Goal: Information Seeking & Learning: Compare options

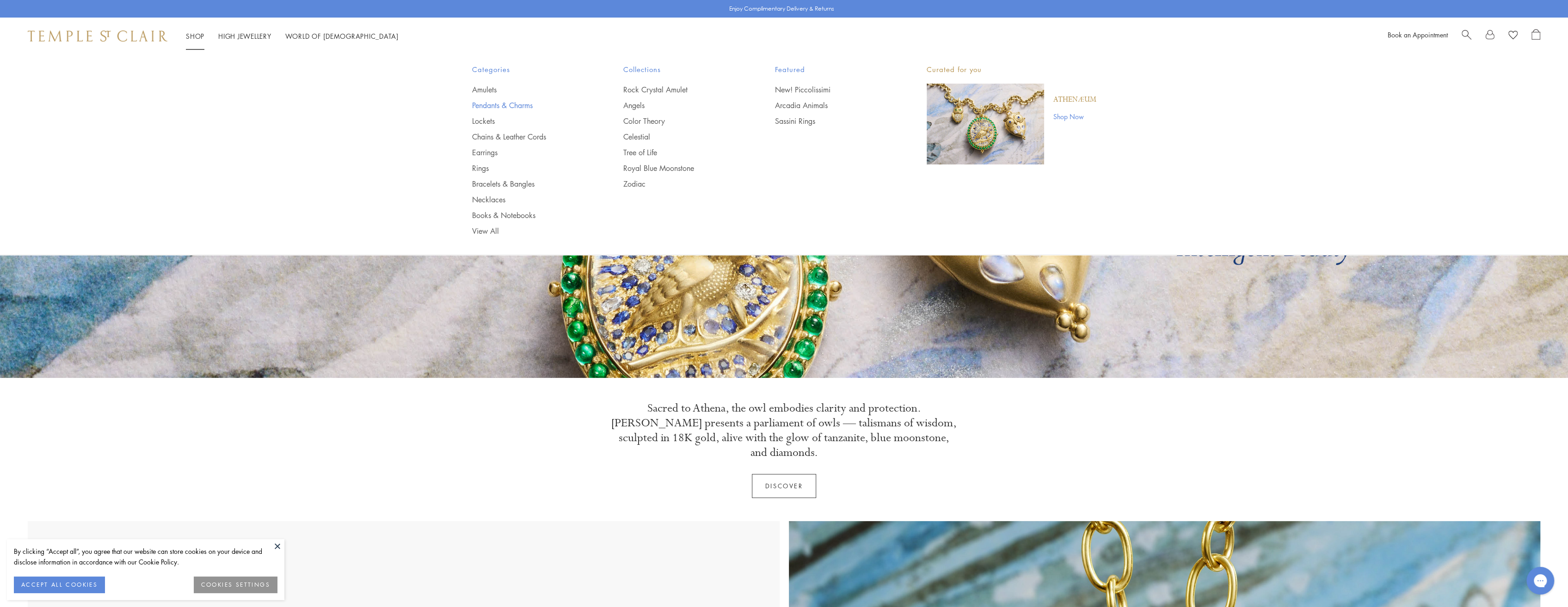
click at [495, 106] on link "Pendants & Charms" at bounding box center [529, 105] width 114 height 10
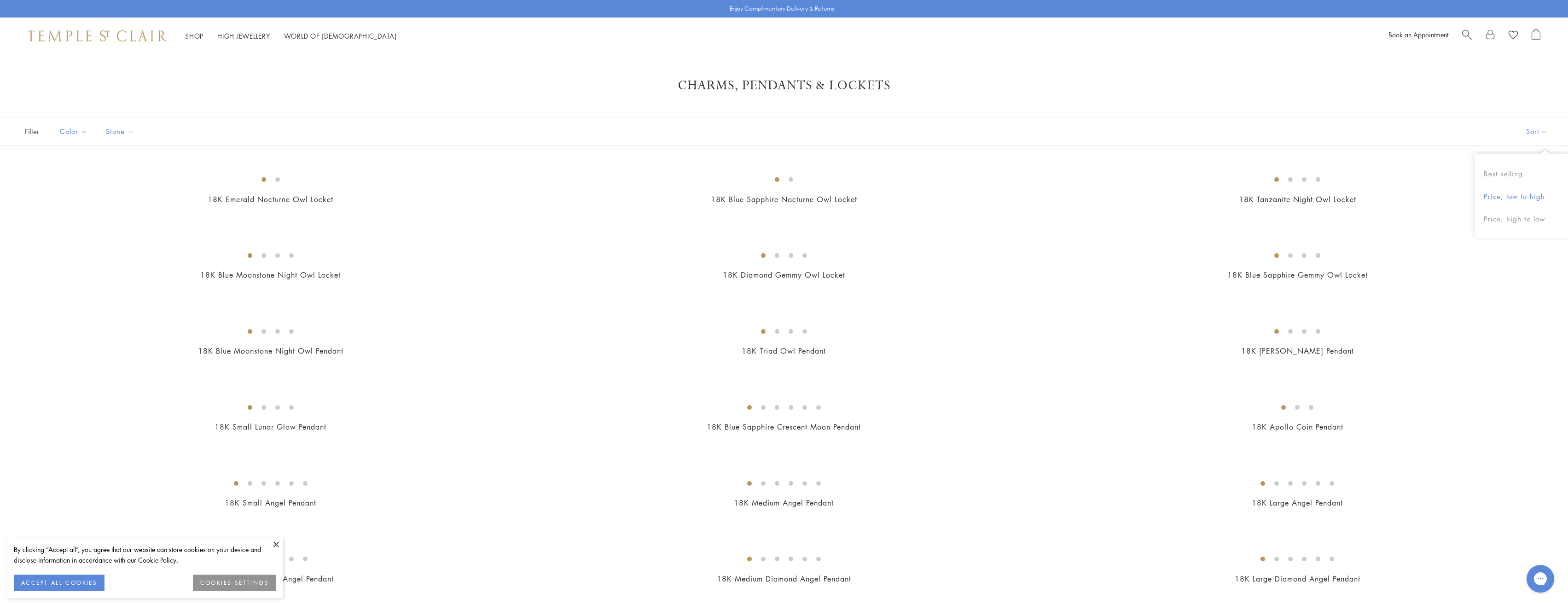
click at [1511, 196] on button "Price, low to high" at bounding box center [1521, 197] width 93 height 23
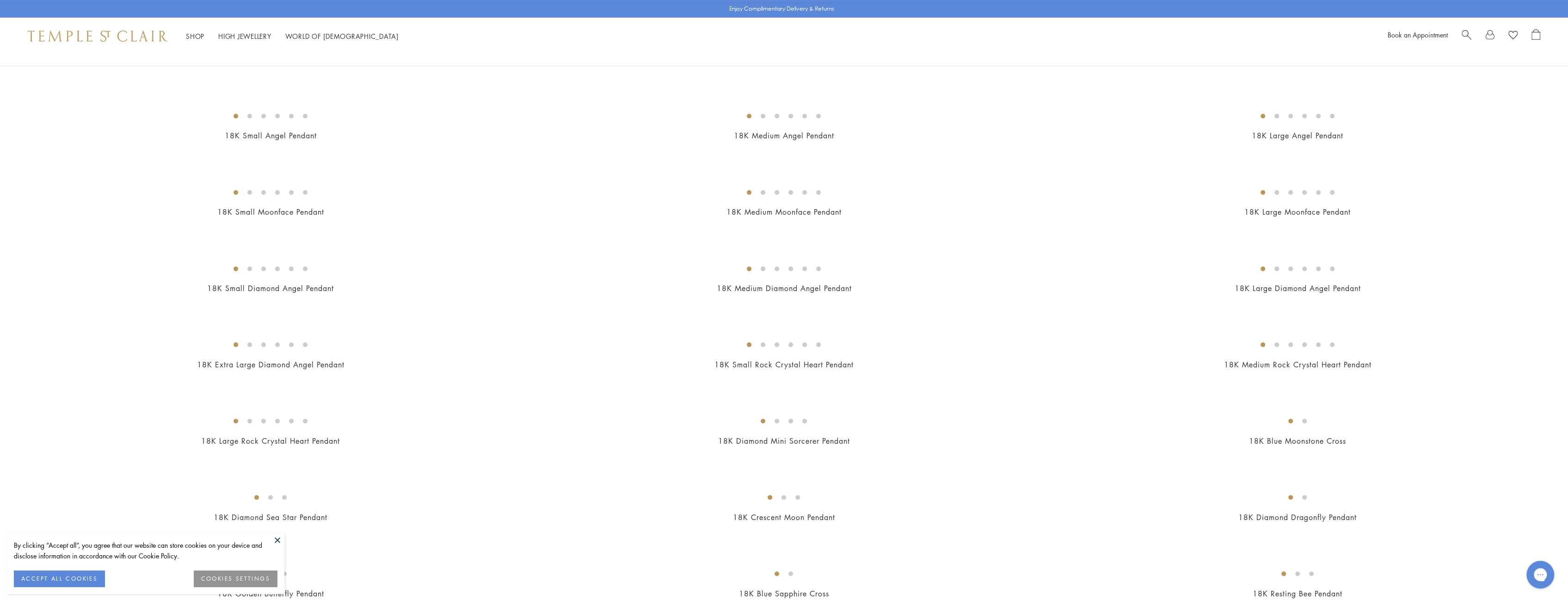
scroll to position [231, 0]
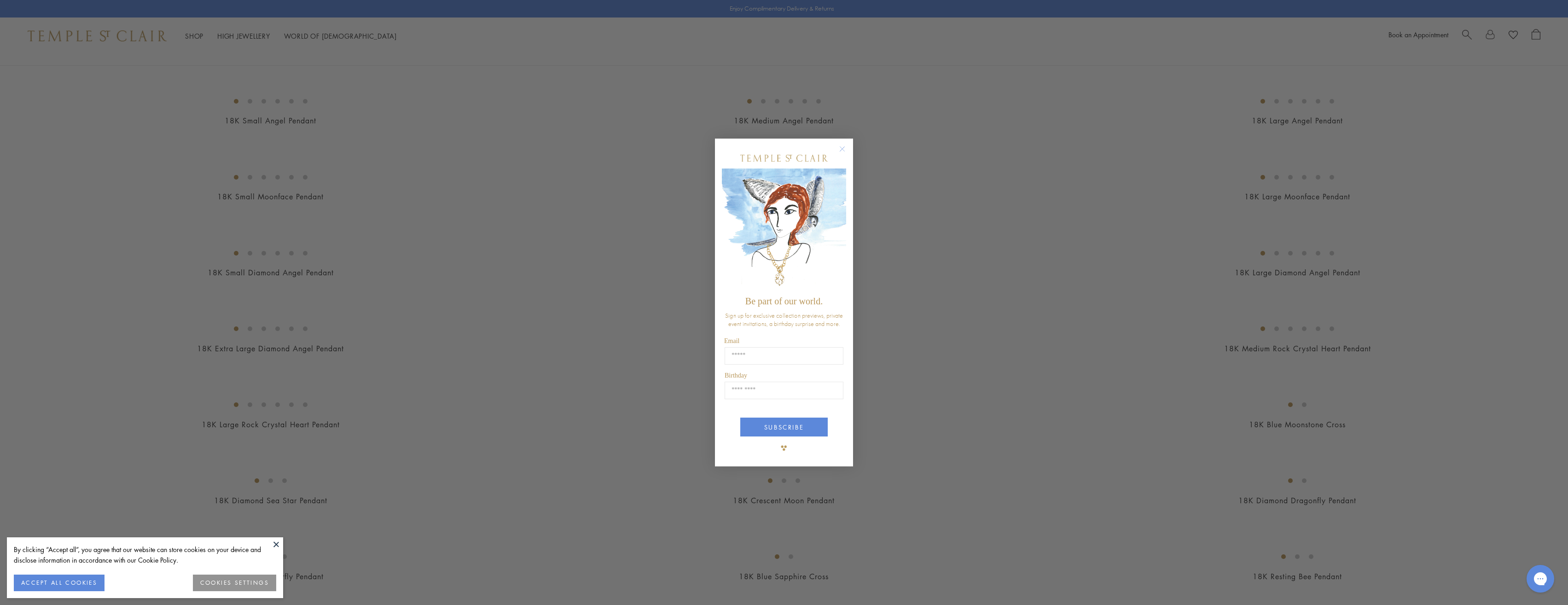
click at [843, 148] on circle "Close dialog" at bounding box center [842, 150] width 11 height 11
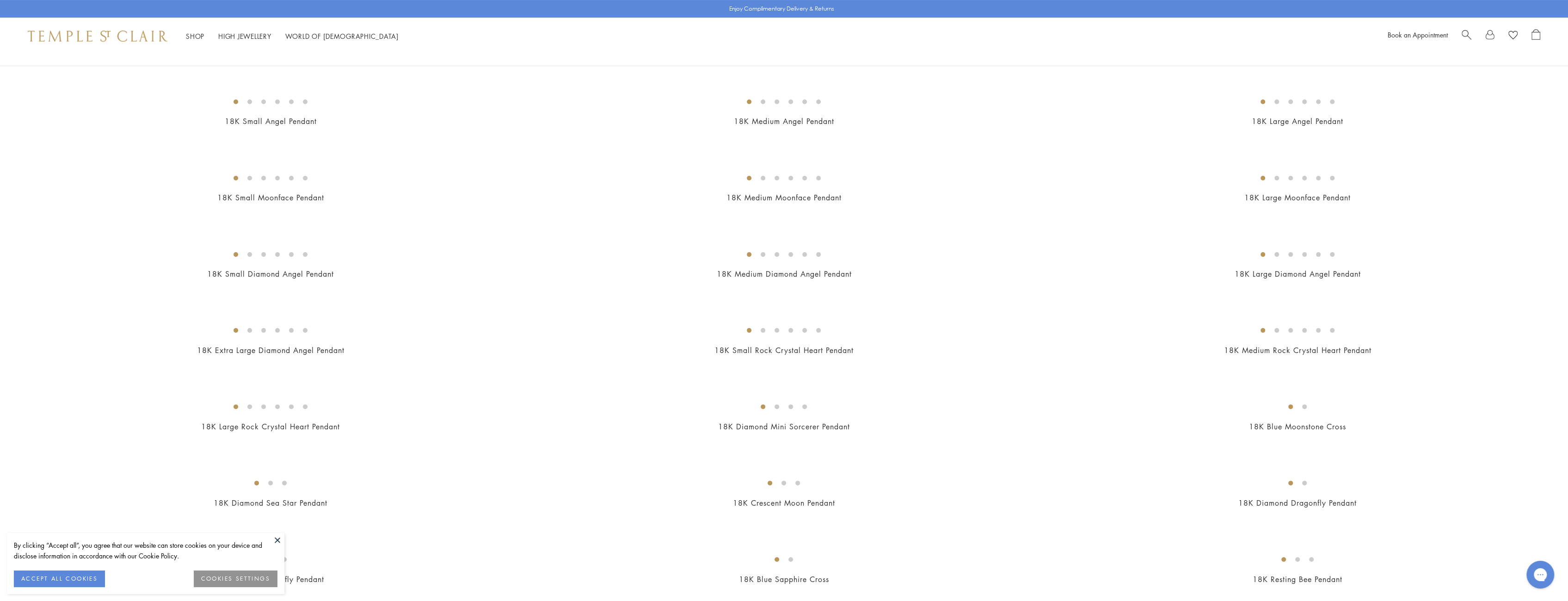
click at [0, 0] on img at bounding box center [0, 0] width 0 height 0
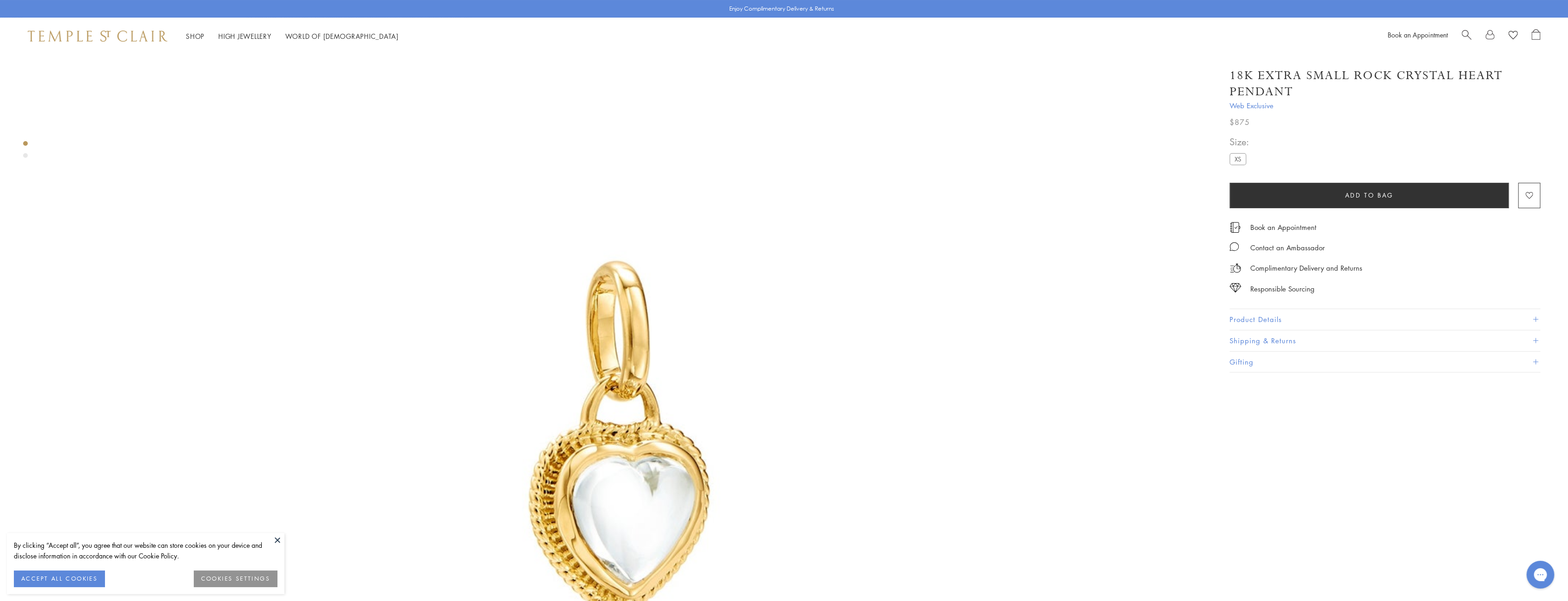
scroll to position [139, 0]
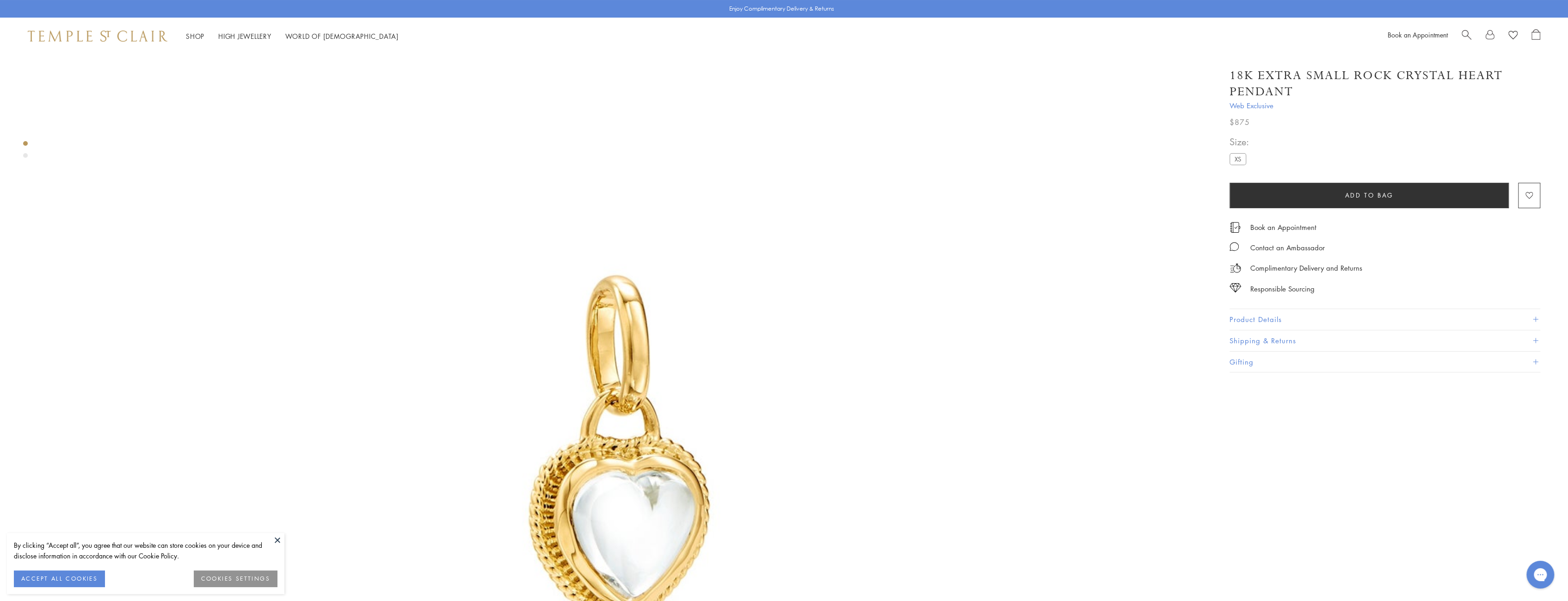
click at [1250, 313] on button "Product Details" at bounding box center [1385, 319] width 310 height 21
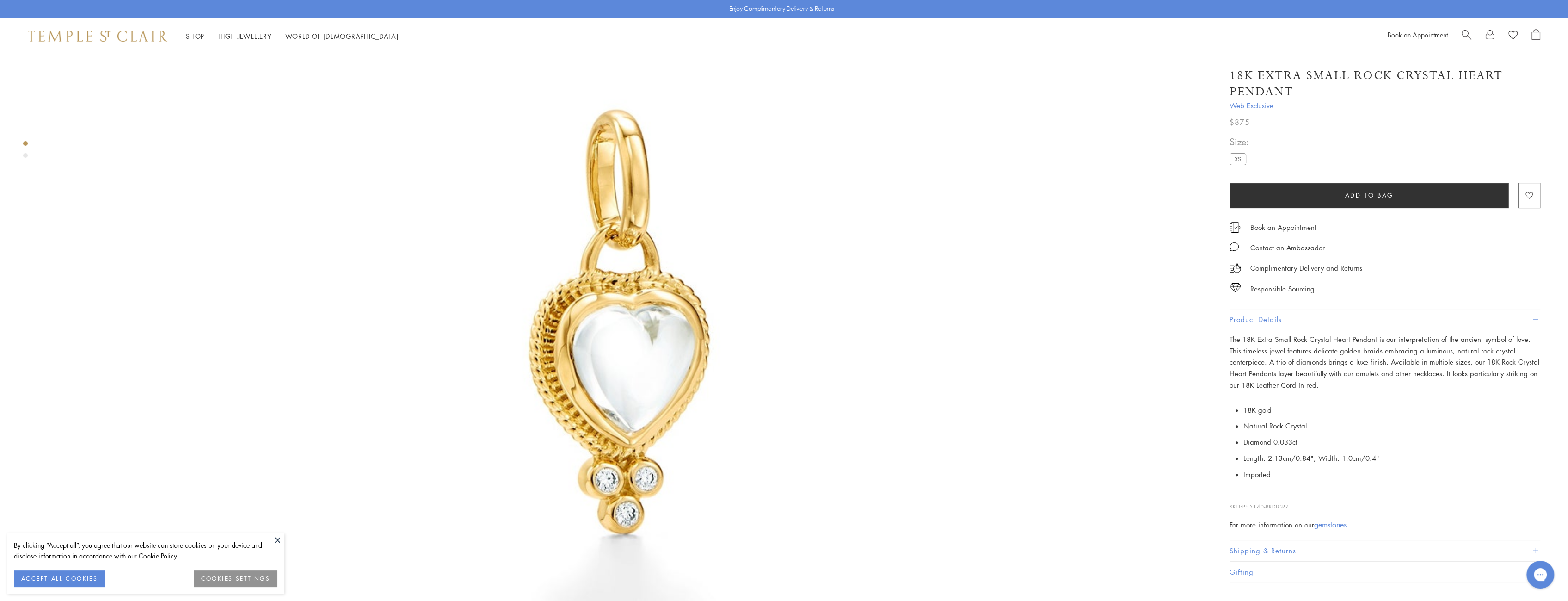
scroll to position [324, 0]
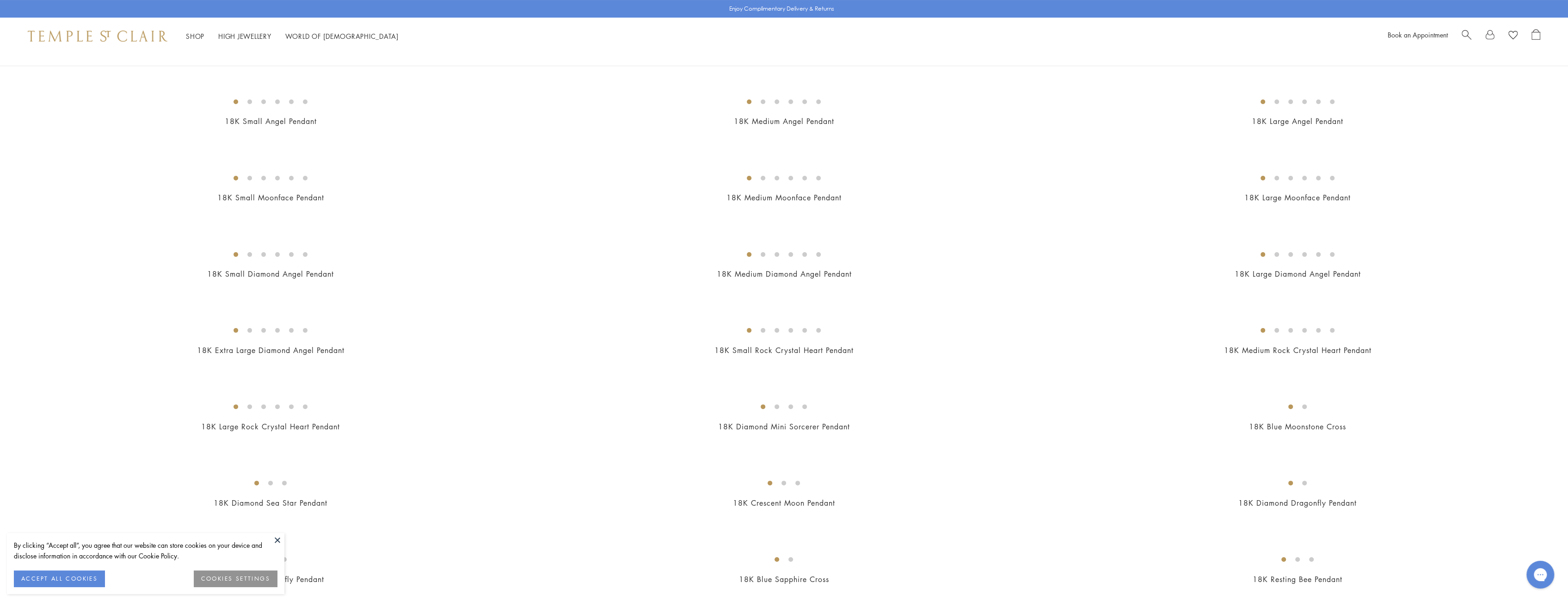
drag, startPoint x: 0, startPoint y: 0, endPoint x: 802, endPoint y: 255, distance: 841.6
click at [0, 0] on img at bounding box center [0, 0] width 0 height 0
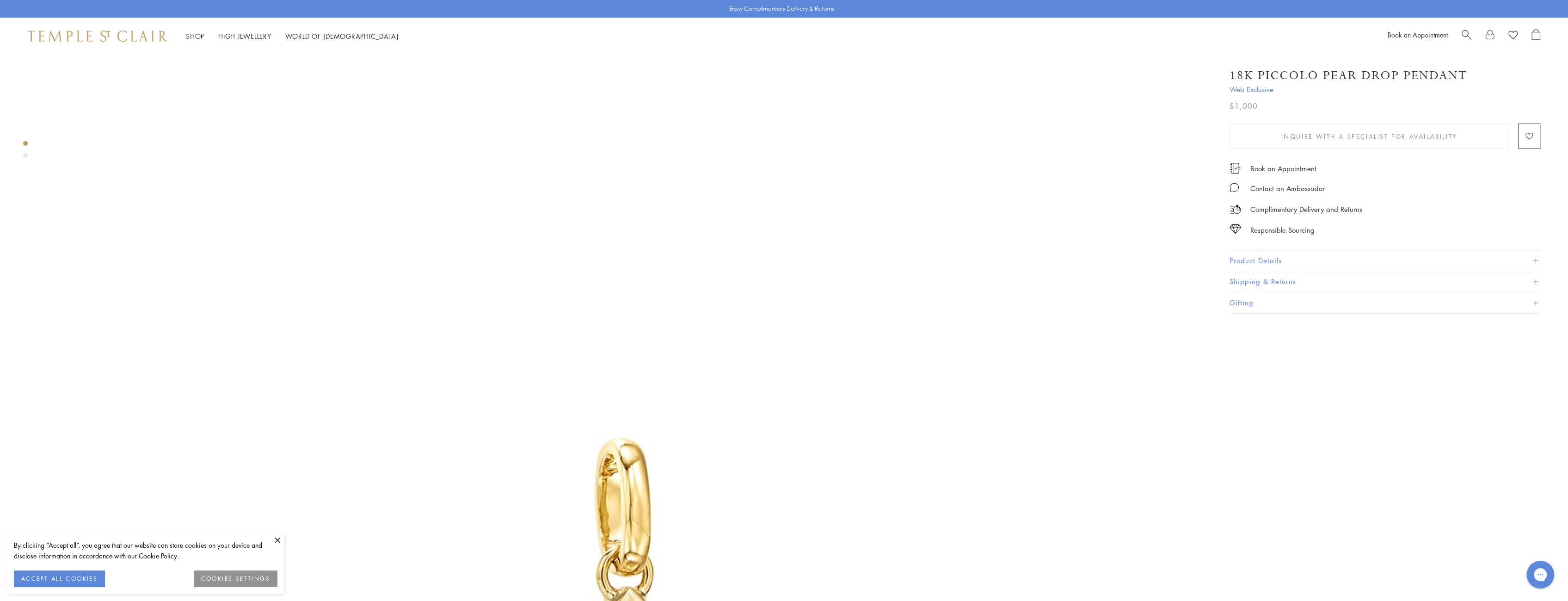
click at [1260, 253] on button "Product Details" at bounding box center [1385, 260] width 310 height 21
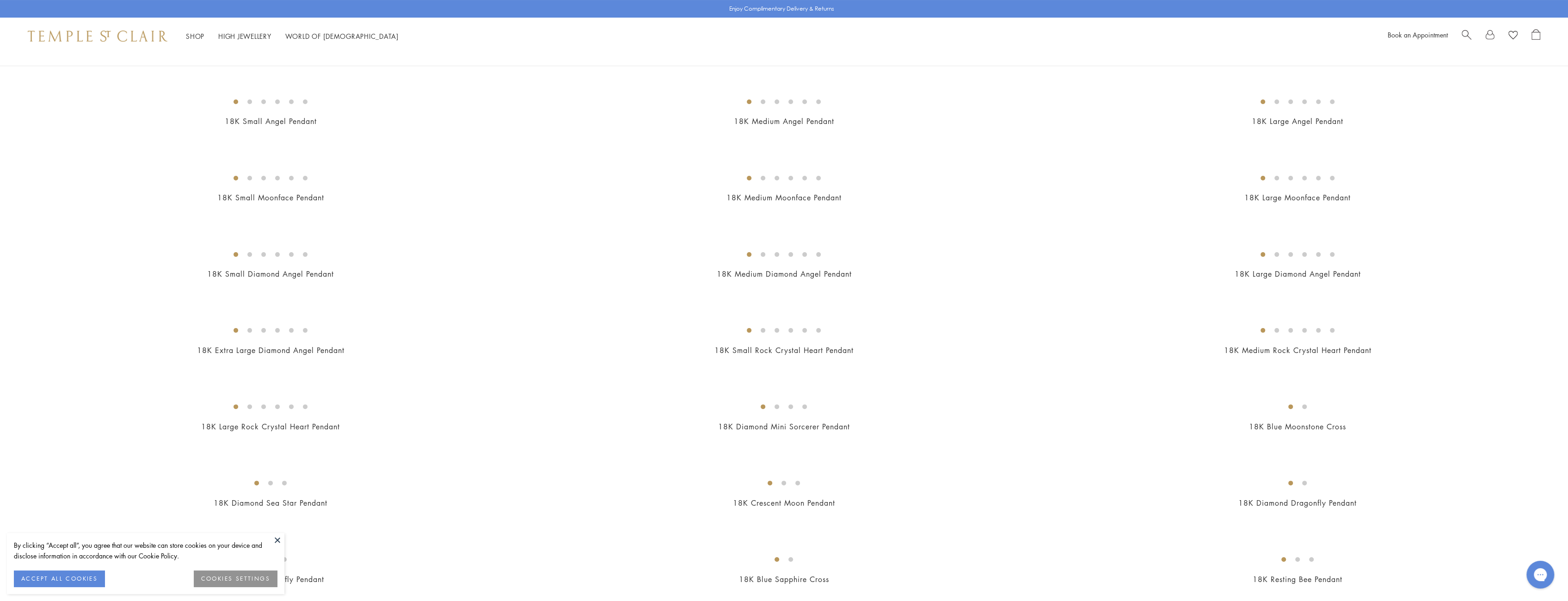
click at [0, 0] on img at bounding box center [0, 0] width 0 height 0
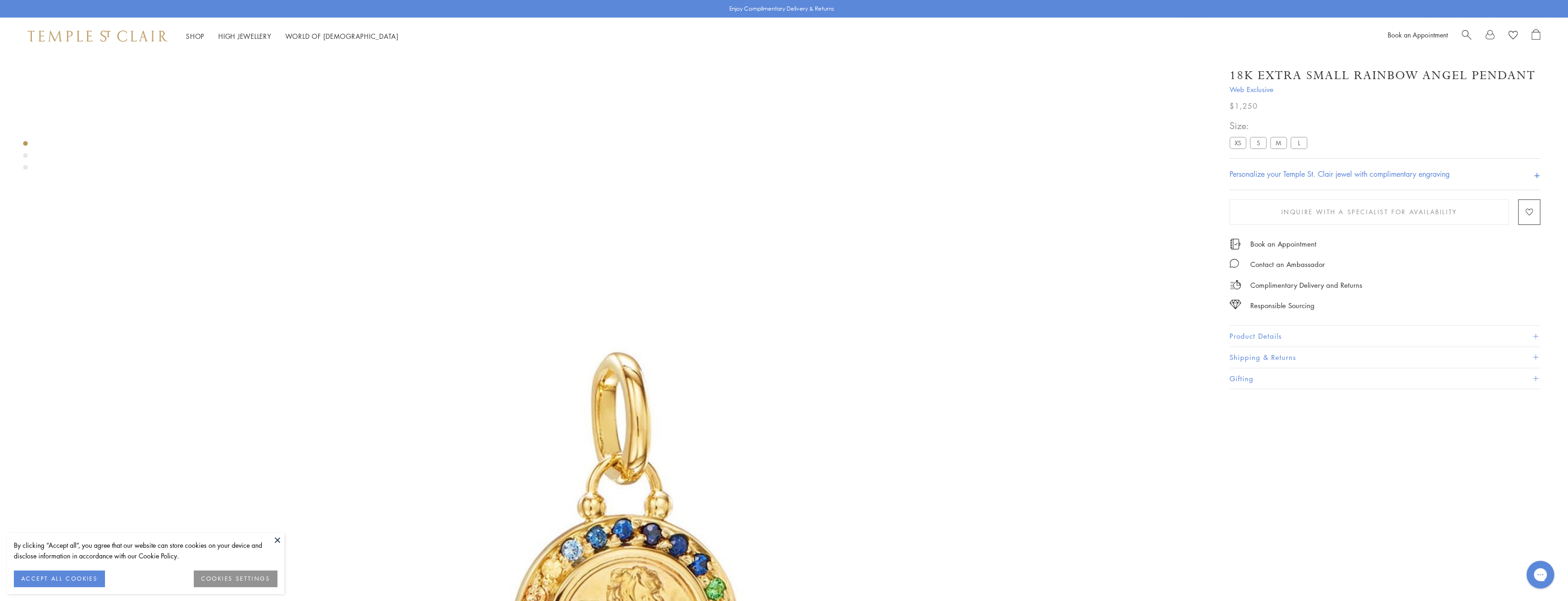
click at [1265, 340] on button "Product Details" at bounding box center [1385, 336] width 310 height 21
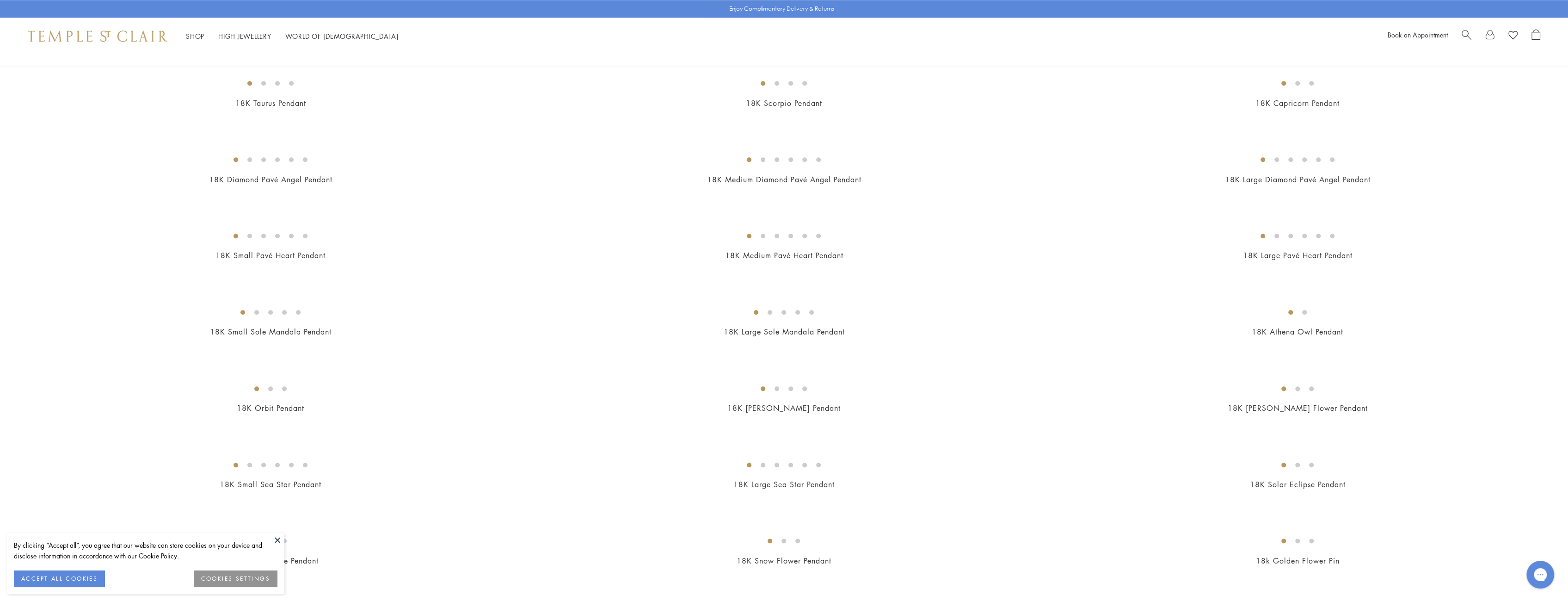
scroll to position [1387, 0]
click at [0, 0] on img at bounding box center [0, 0] width 0 height 0
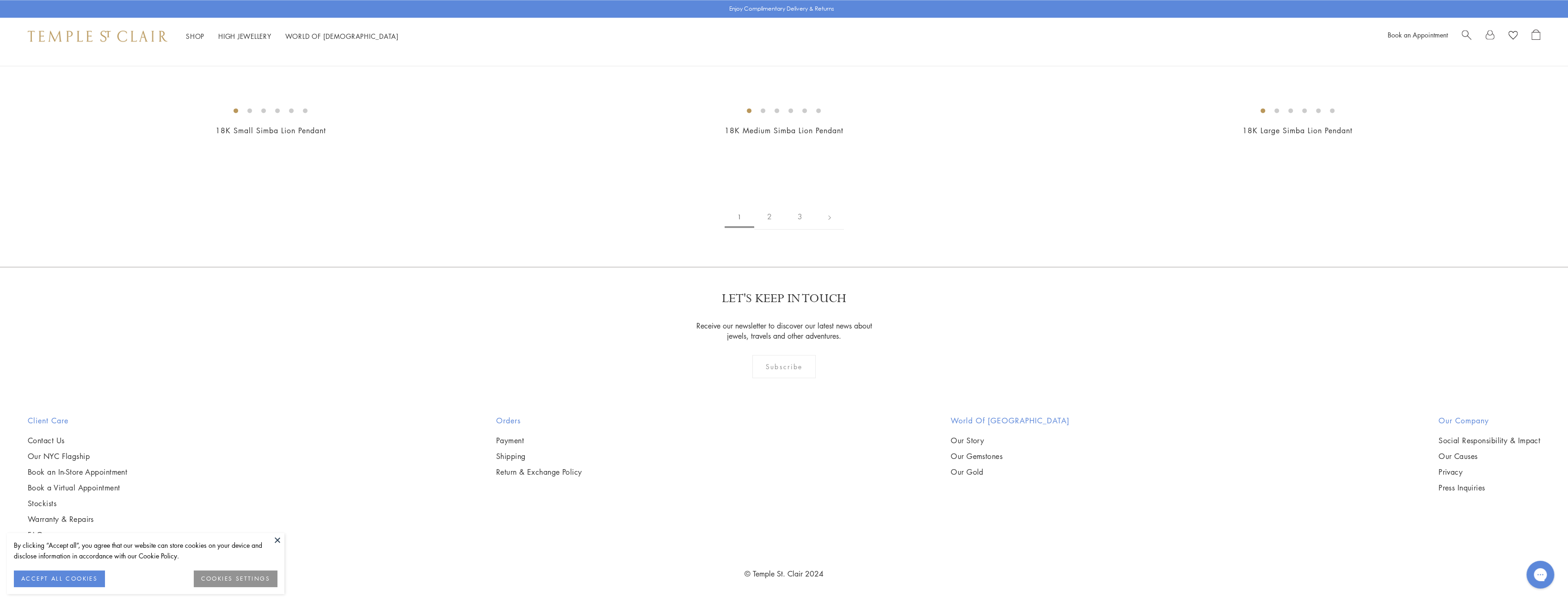
scroll to position [1943, 0]
click at [0, 0] on img at bounding box center [0, 0] width 0 height 0
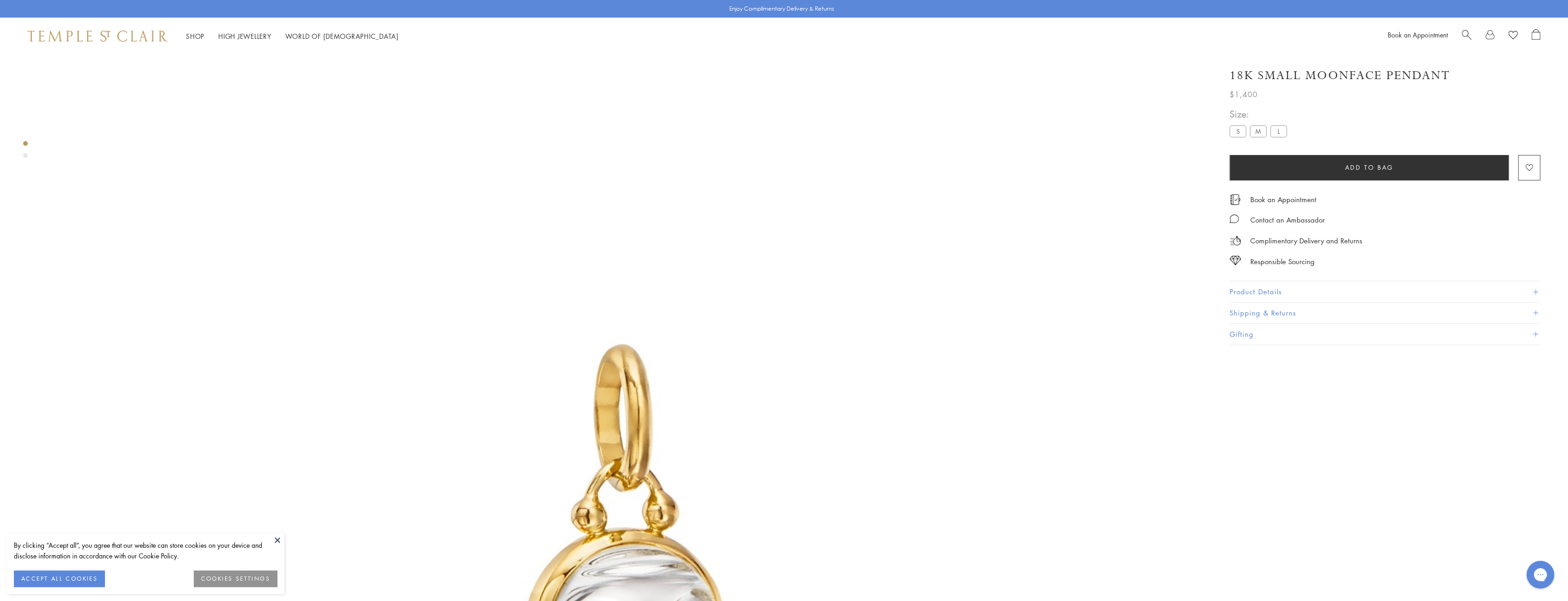
click at [1248, 288] on button "Product Details" at bounding box center [1385, 291] width 310 height 21
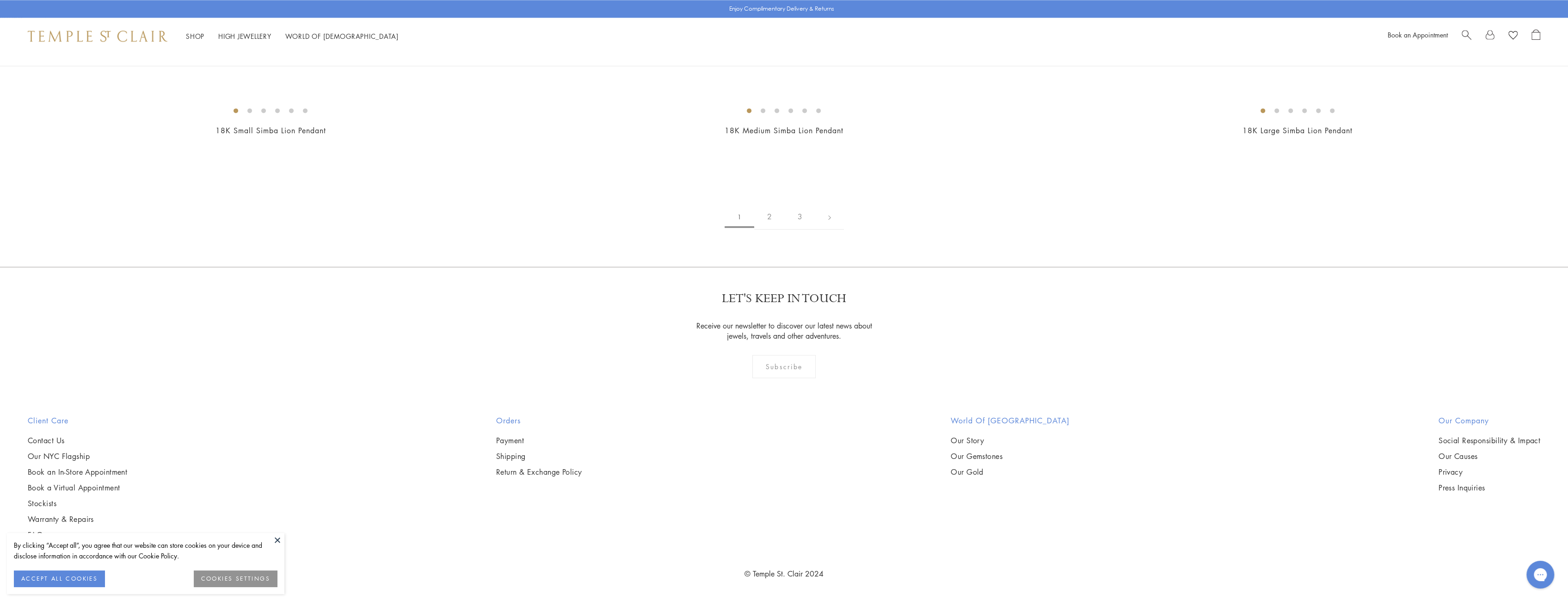
scroll to position [5180, 0]
click at [0, 0] on img at bounding box center [0, 0] width 0 height 0
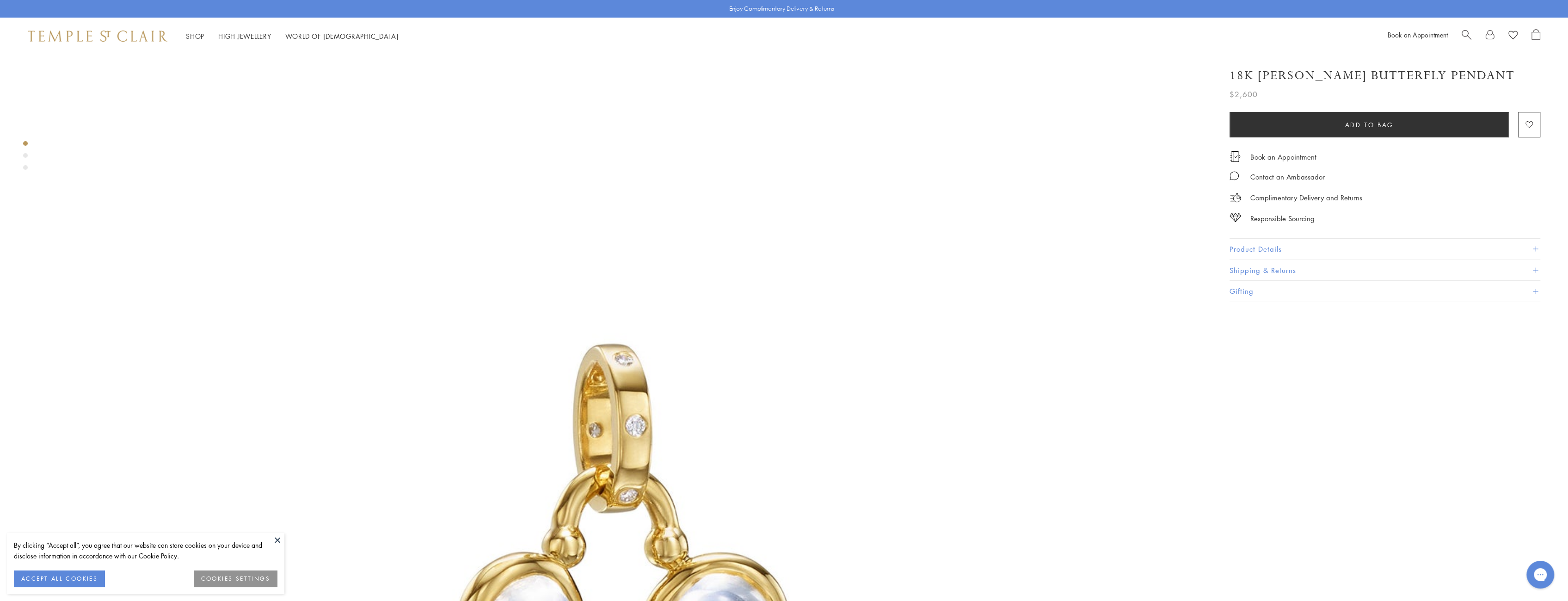
click at [1274, 247] on button "Product Details" at bounding box center [1385, 249] width 310 height 21
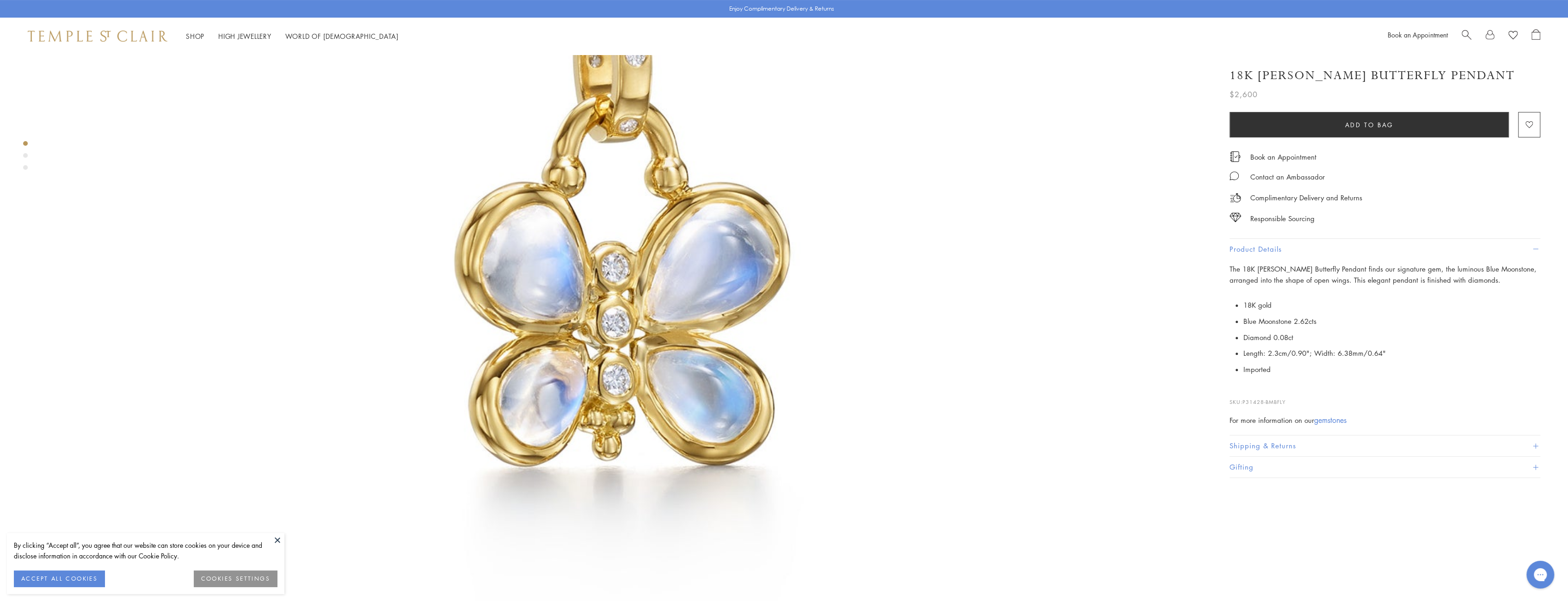
scroll to position [324, 0]
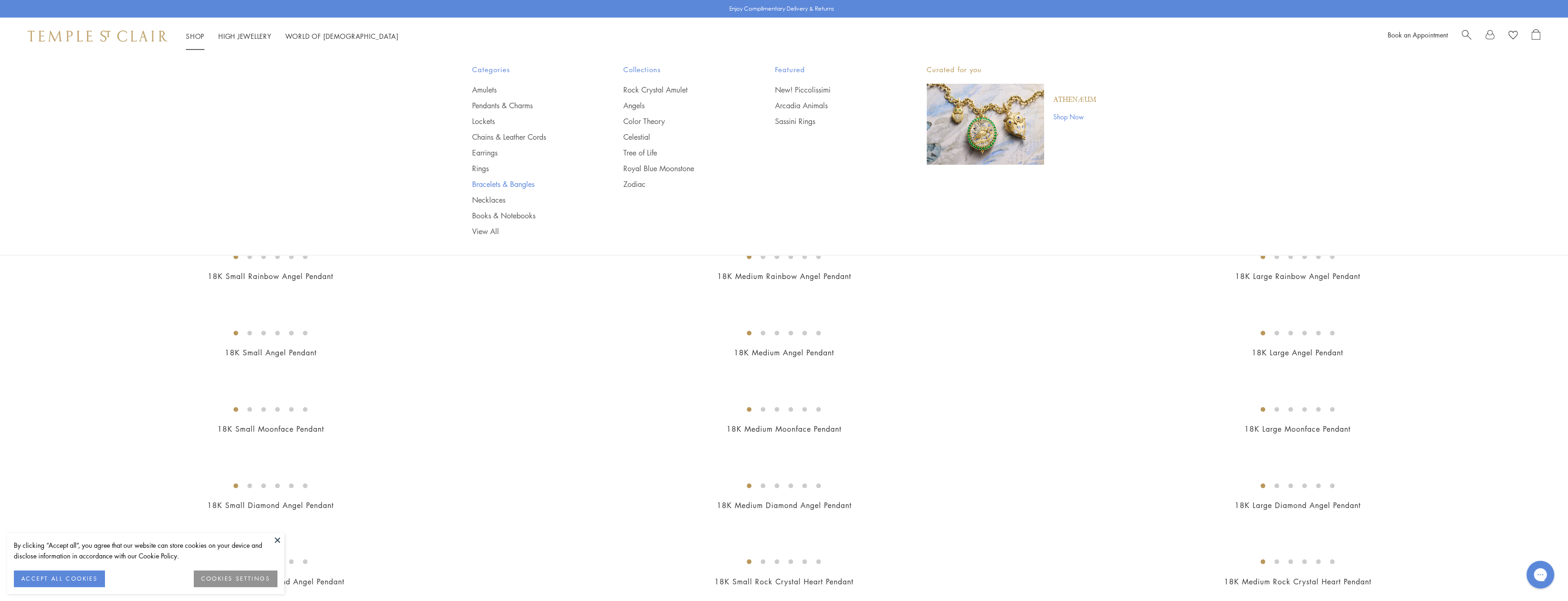
click at [486, 181] on link "Bracelets & Bangles" at bounding box center [529, 184] width 114 height 10
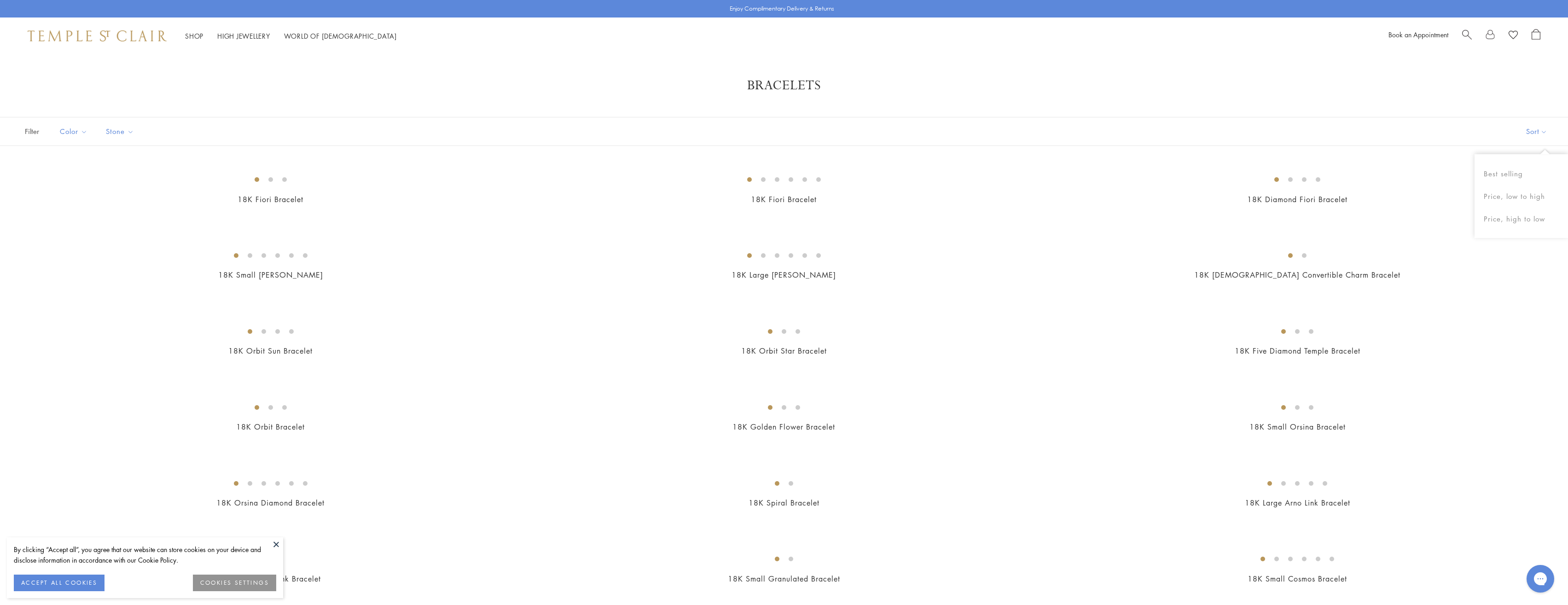
click at [1522, 133] on button "Sort" at bounding box center [1537, 131] width 63 height 28
click at [1511, 195] on button "Price, low to high" at bounding box center [1521, 197] width 93 height 23
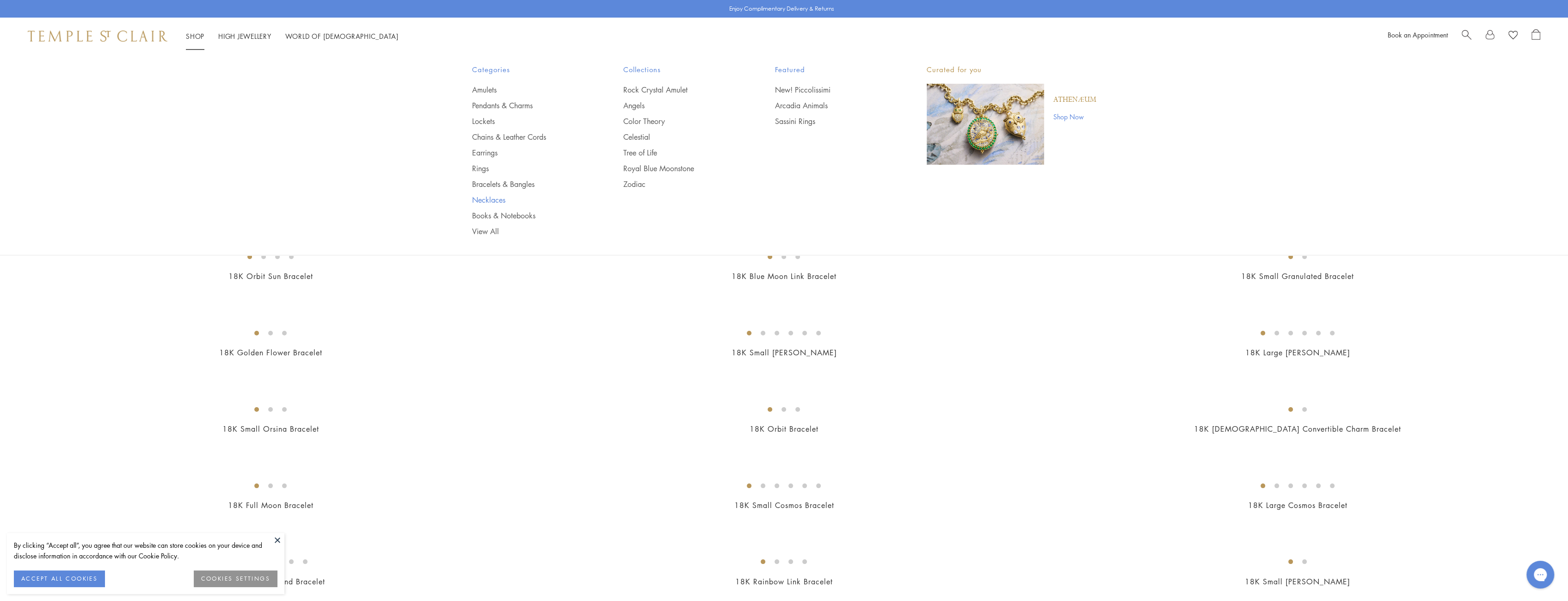
click at [494, 198] on link "Necklaces" at bounding box center [529, 200] width 114 height 10
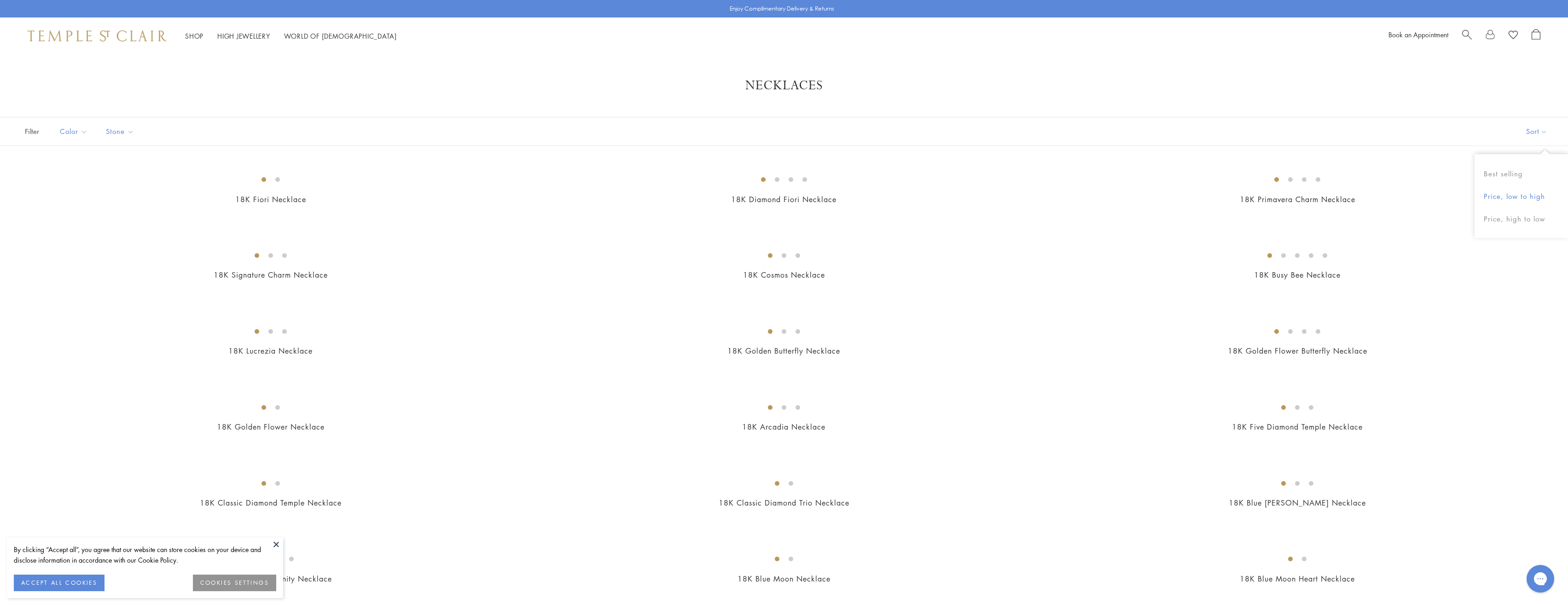
click at [1515, 197] on button "Price, low to high" at bounding box center [1521, 197] width 93 height 23
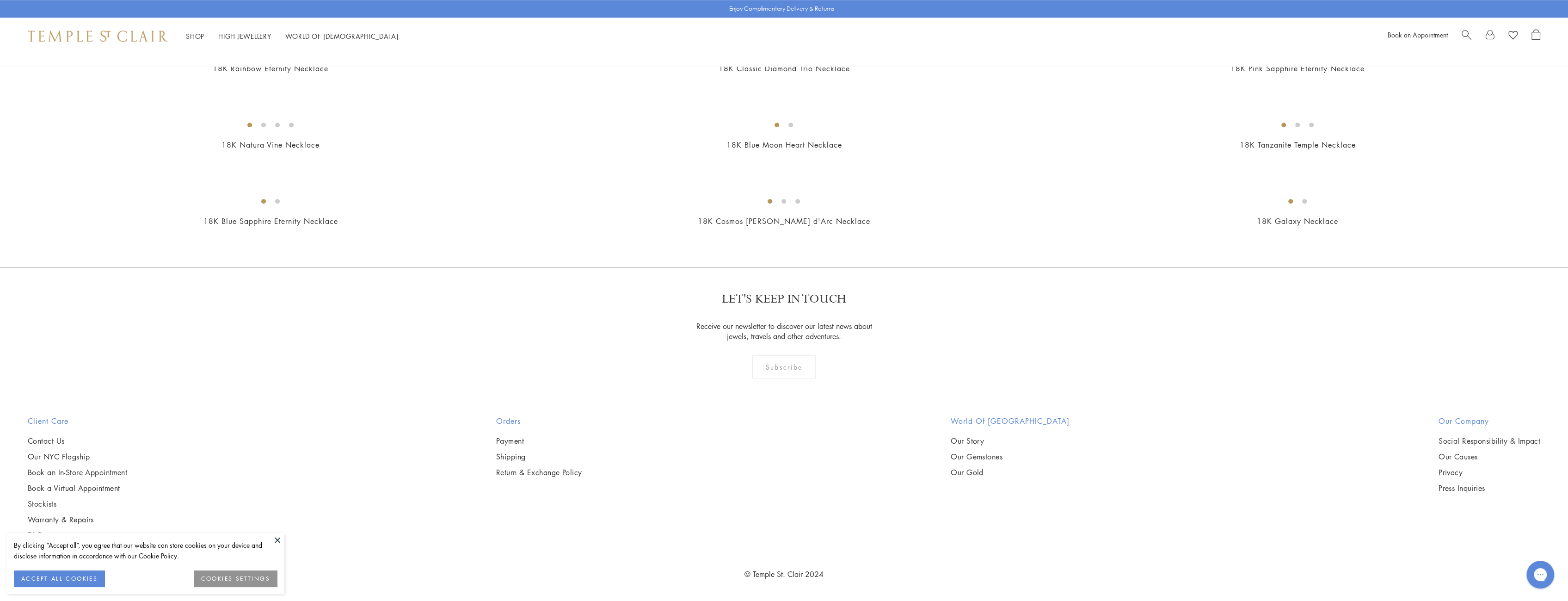
scroll to position [1804, 0]
click at [250, 37] on link "High Jewellery High Jewellery" at bounding box center [245, 36] width 53 height 9
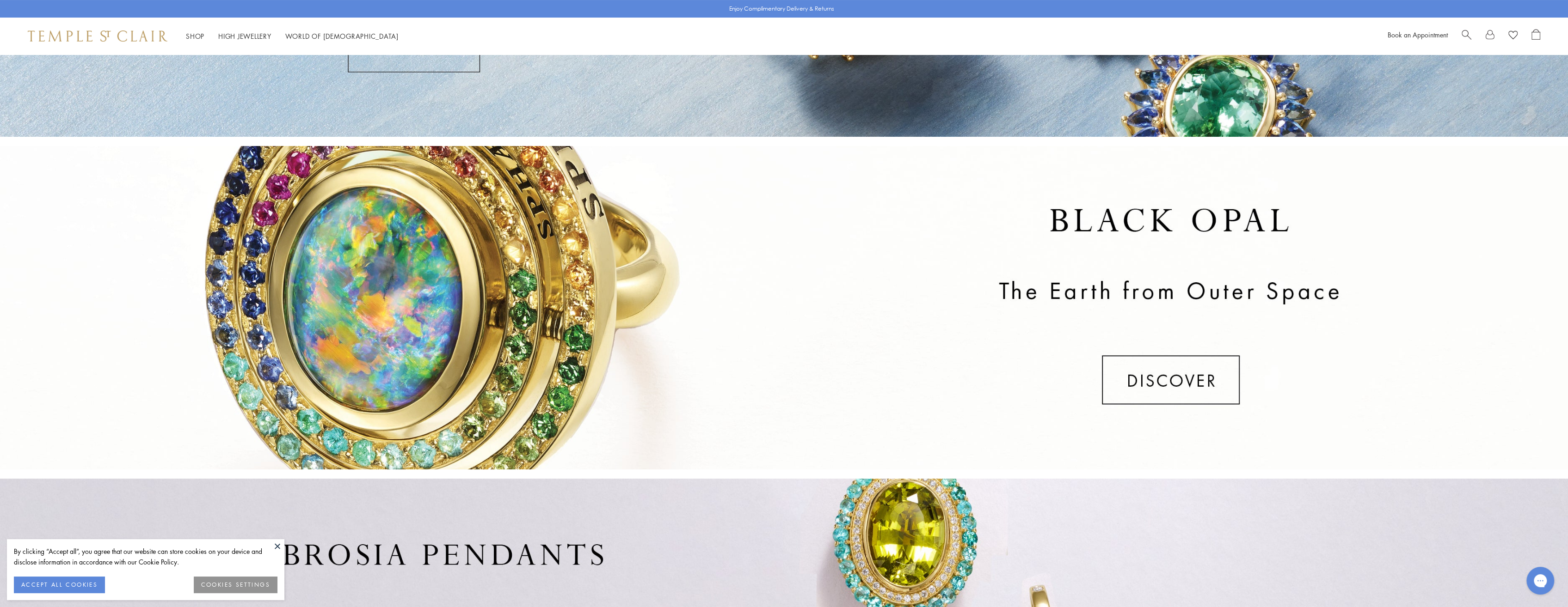
scroll to position [508, 0]
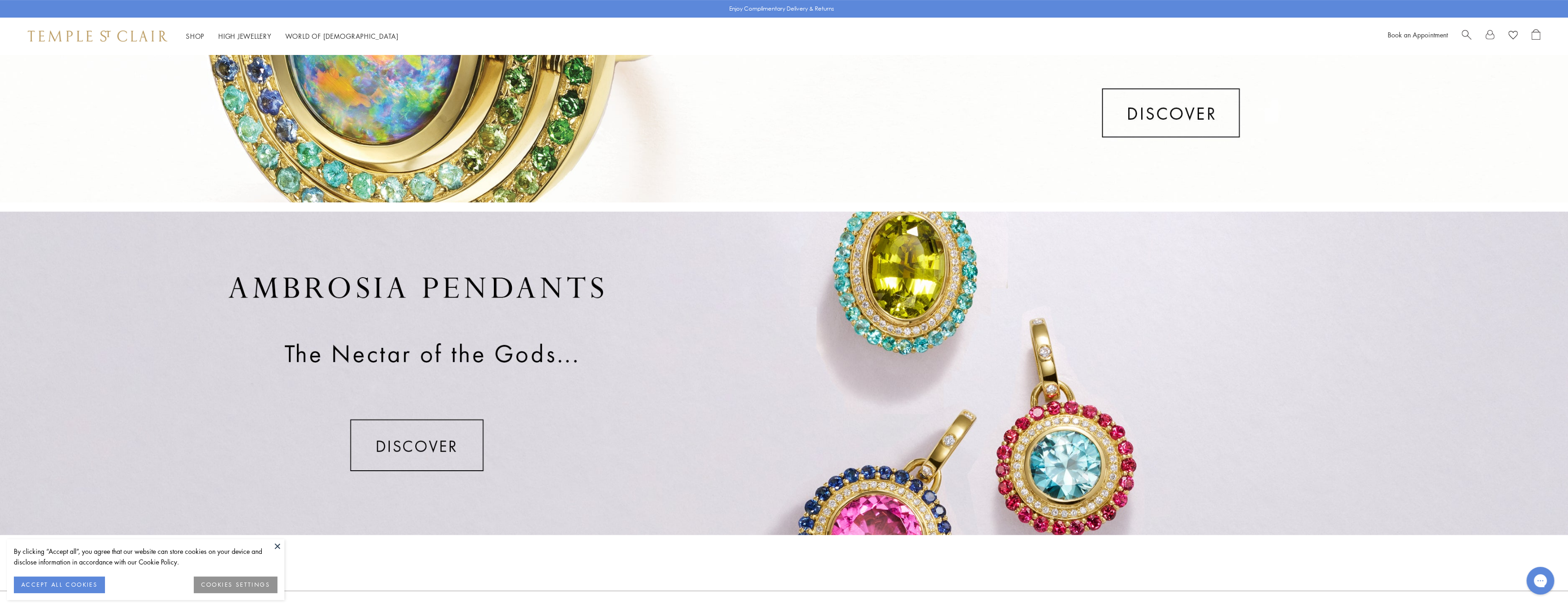
click at [1196, 104] on div at bounding box center [784, 41] width 1568 height 324
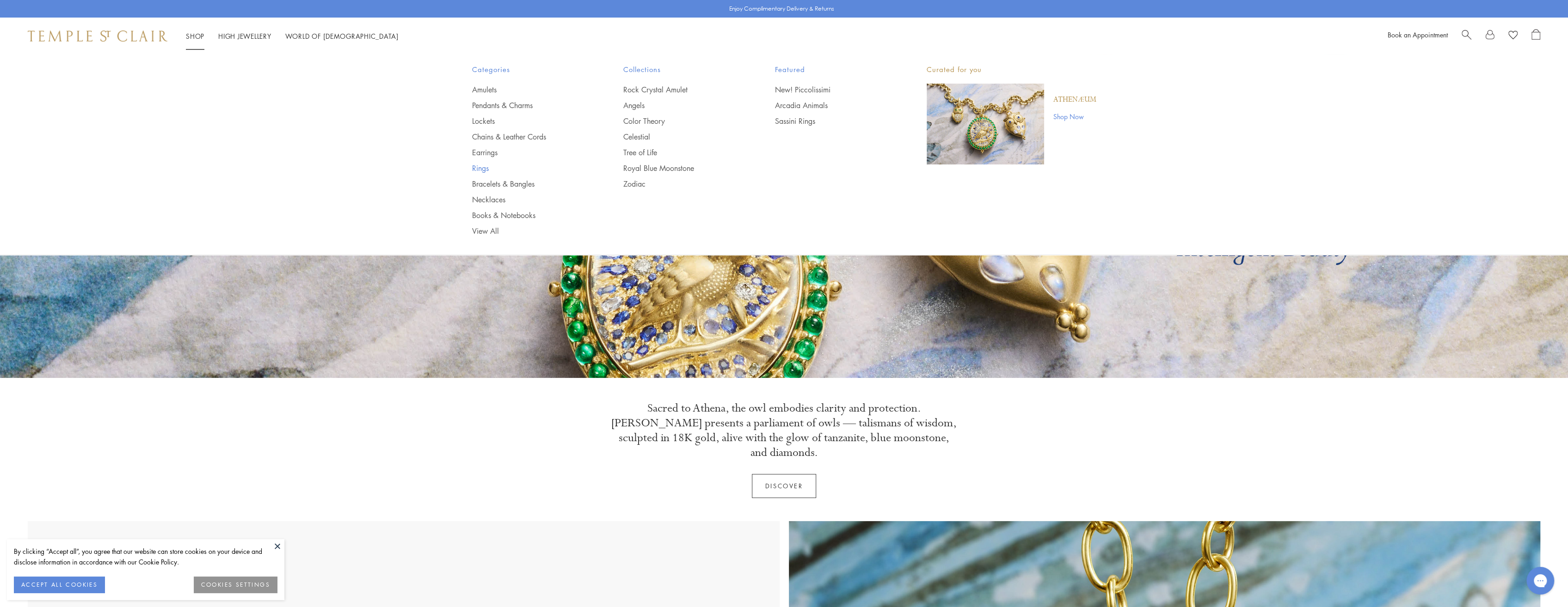
click at [477, 167] on link "Rings" at bounding box center [529, 168] width 114 height 10
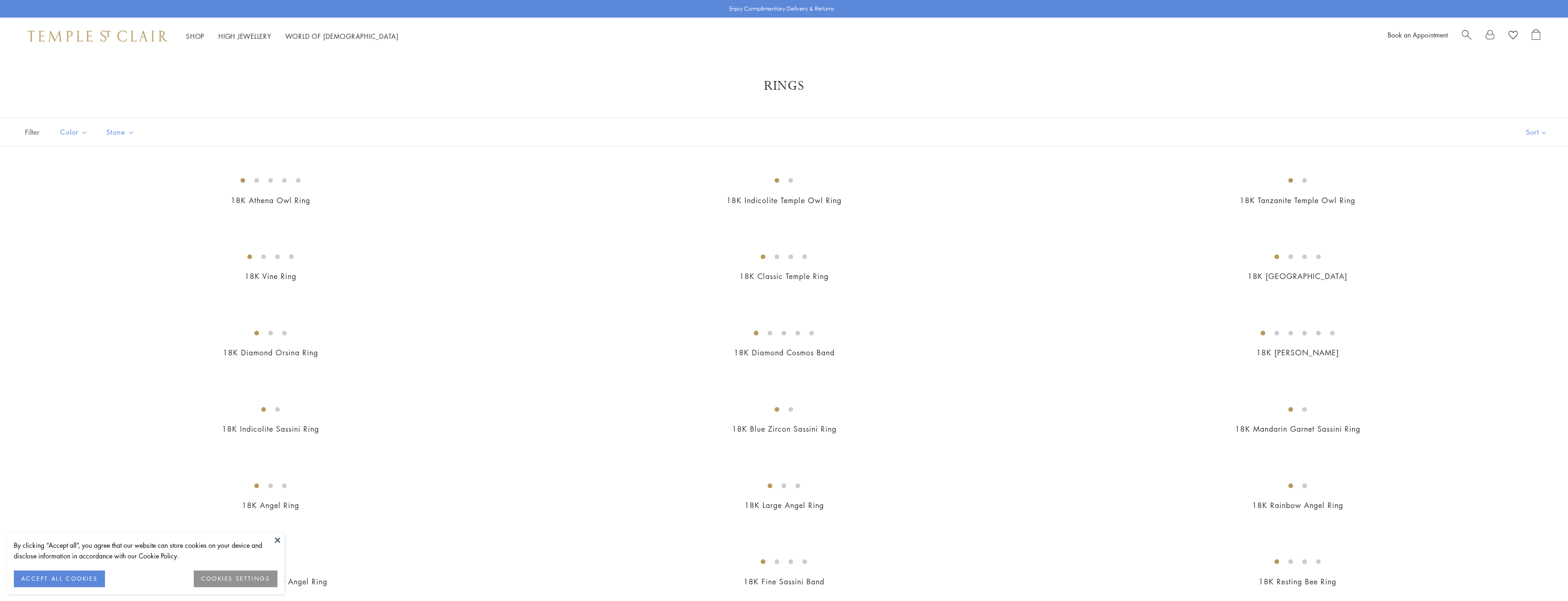
click at [1541, 134] on button "Sort" at bounding box center [1537, 132] width 63 height 28
click at [1531, 198] on button "Price, low to high" at bounding box center [1528, 197] width 94 height 23
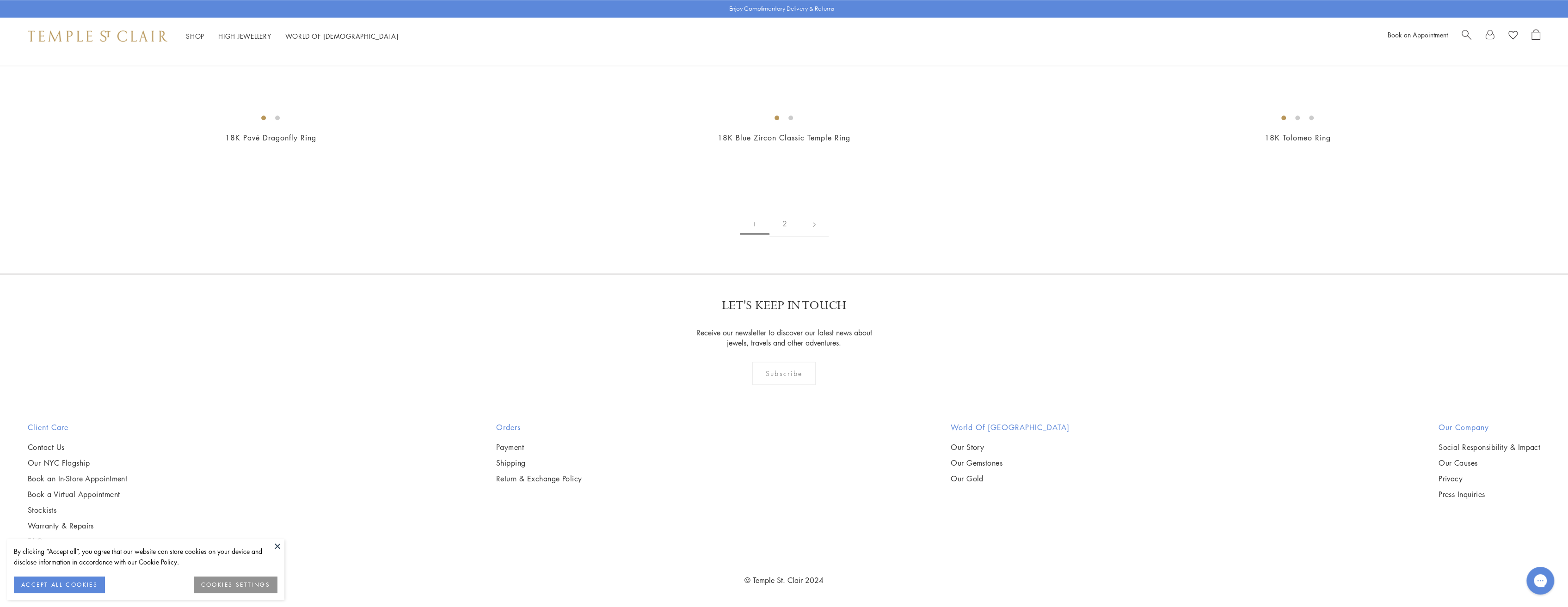
scroll to position [8723, 0]
